Goal: Find specific page/section: Find specific page/section

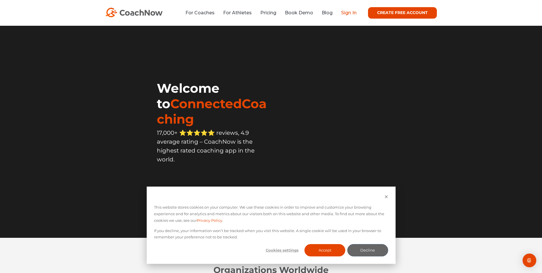
click at [352, 14] on link "Sign In" at bounding box center [348, 12] width 15 height 5
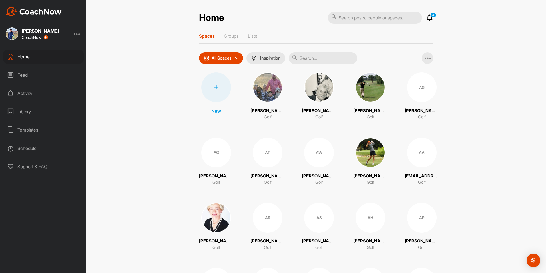
click at [345, 58] on input "text" at bounding box center [323, 57] width 69 height 11
type input "[PERSON_NAME]"
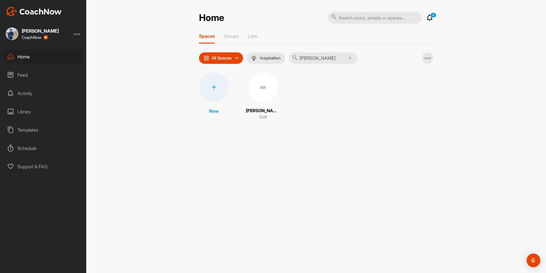
click at [260, 82] on div "KR" at bounding box center [263, 87] width 30 height 30
